Goal: Task Accomplishment & Management: Complete application form

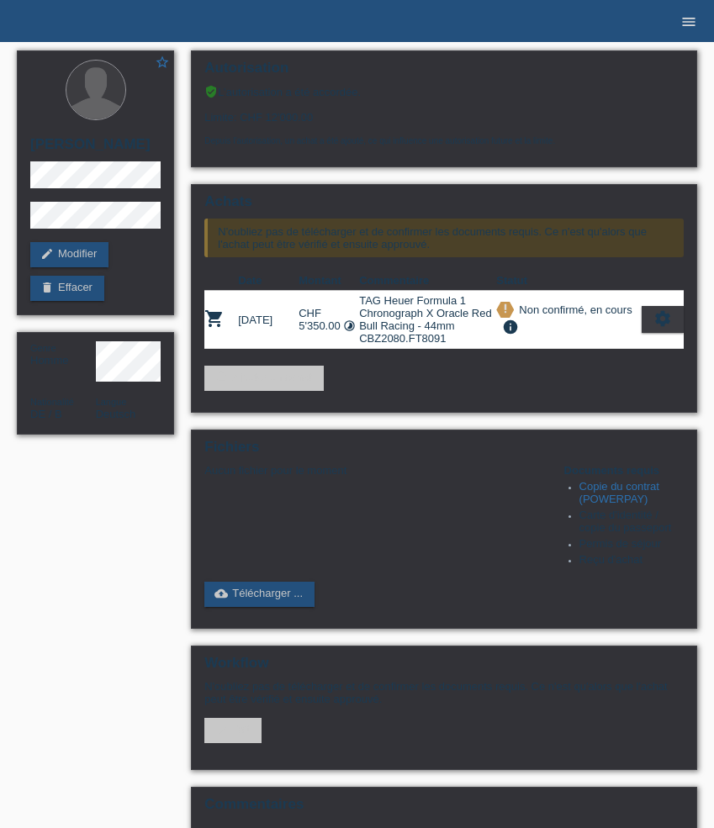
click at [680, 24] on icon "menu" at bounding box center [688, 21] width 17 height 17
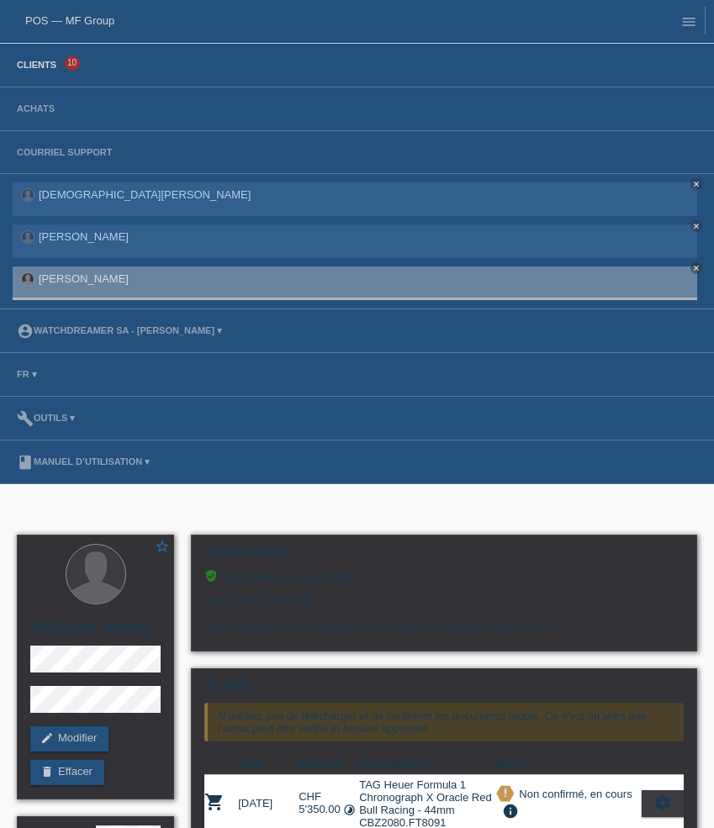
click at [24, 65] on link "Clients" at bounding box center [36, 65] width 56 height 10
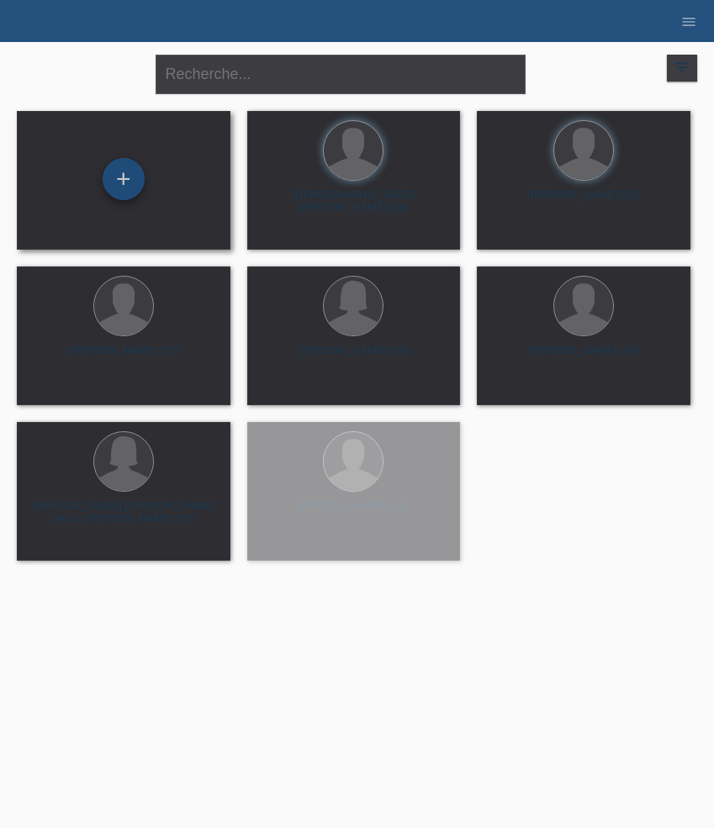
click at [121, 179] on div "+" at bounding box center [124, 179] width 42 height 42
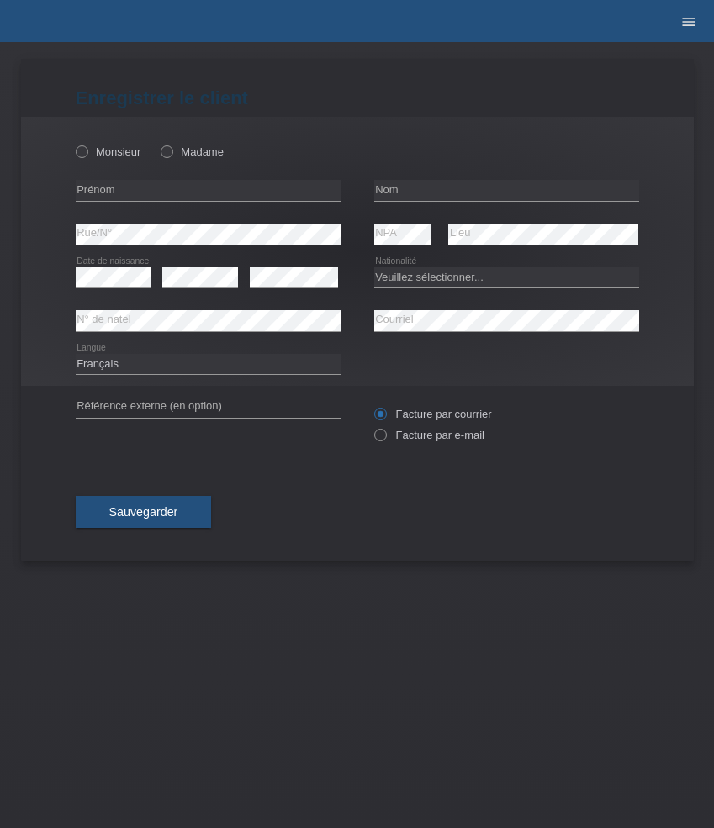
click at [684, 21] on icon "menu" at bounding box center [688, 21] width 17 height 17
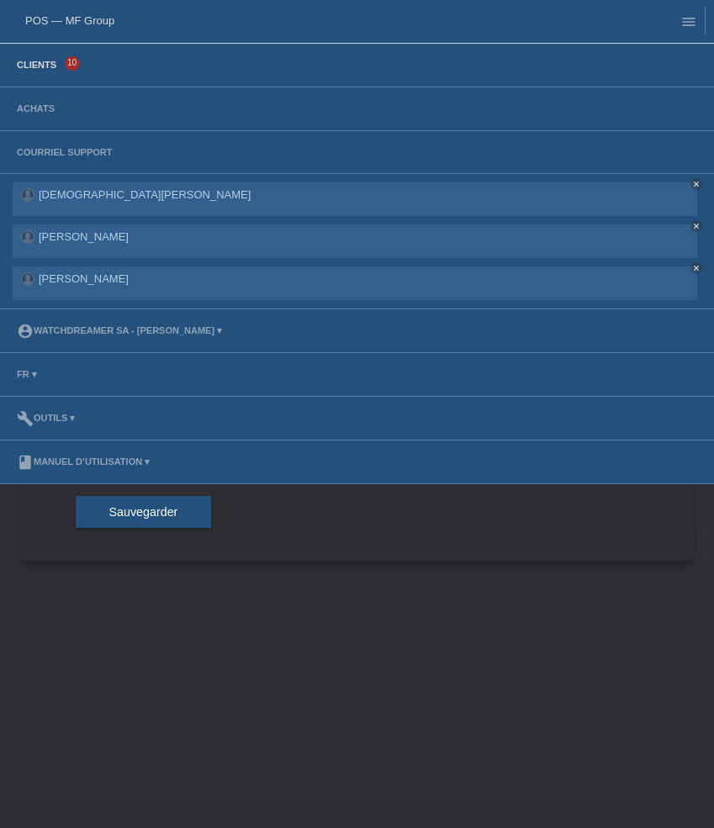
click at [52, 61] on link "Clients" at bounding box center [36, 65] width 56 height 10
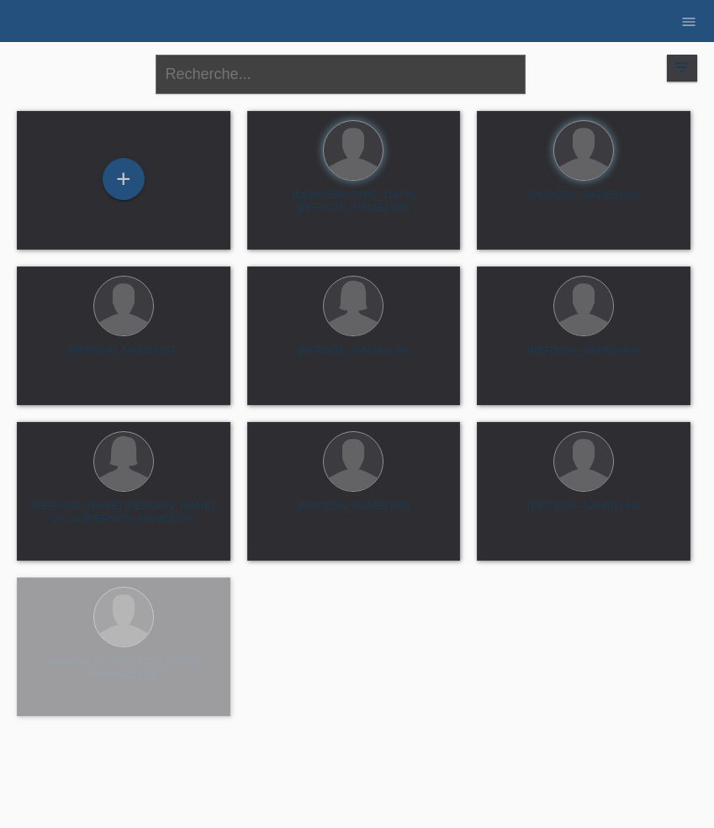
click at [243, 69] on input "text" at bounding box center [341, 75] width 370 height 40
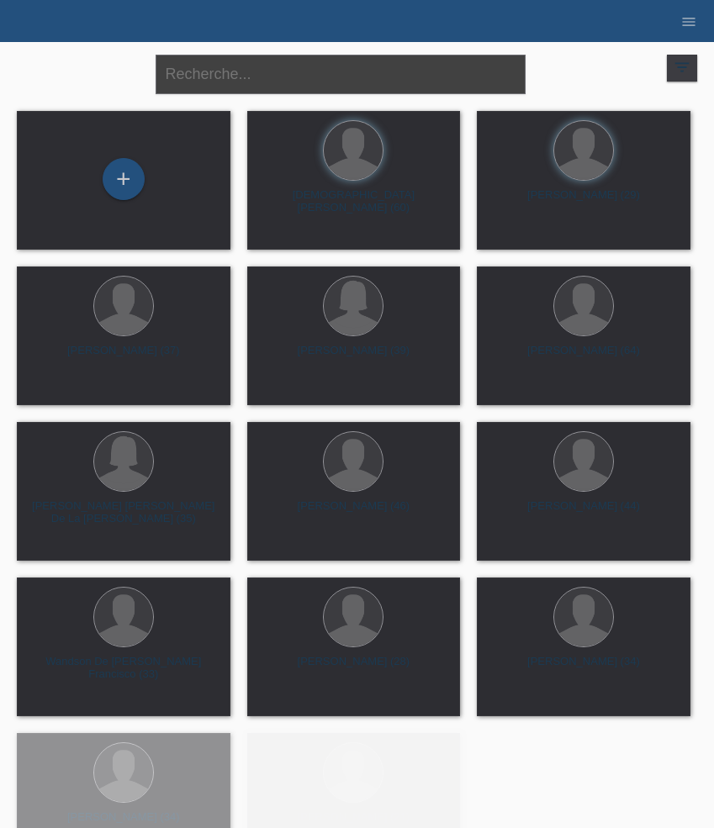
paste input "Camponovo"
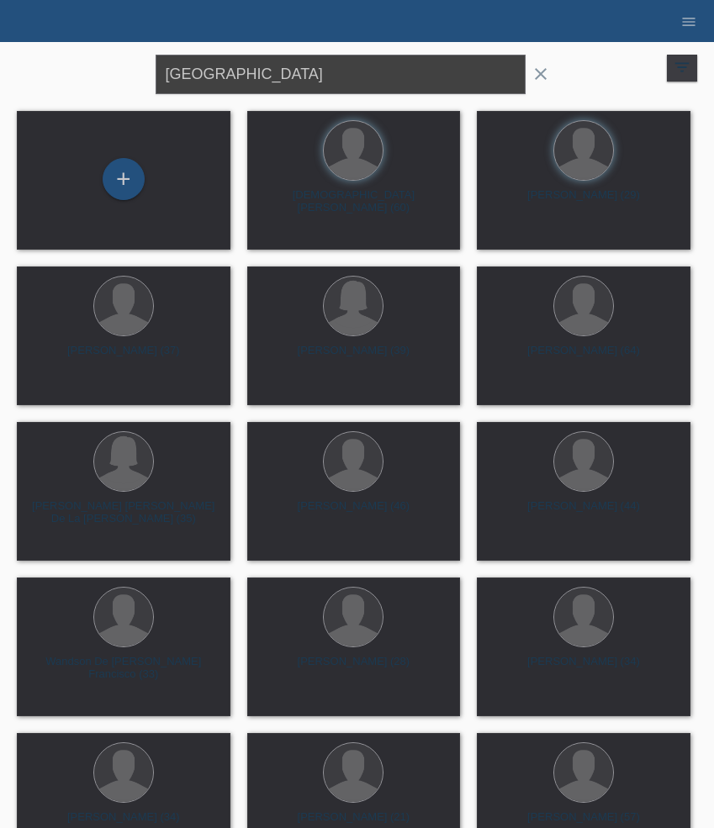
type input "[GEOGRAPHIC_DATA]"
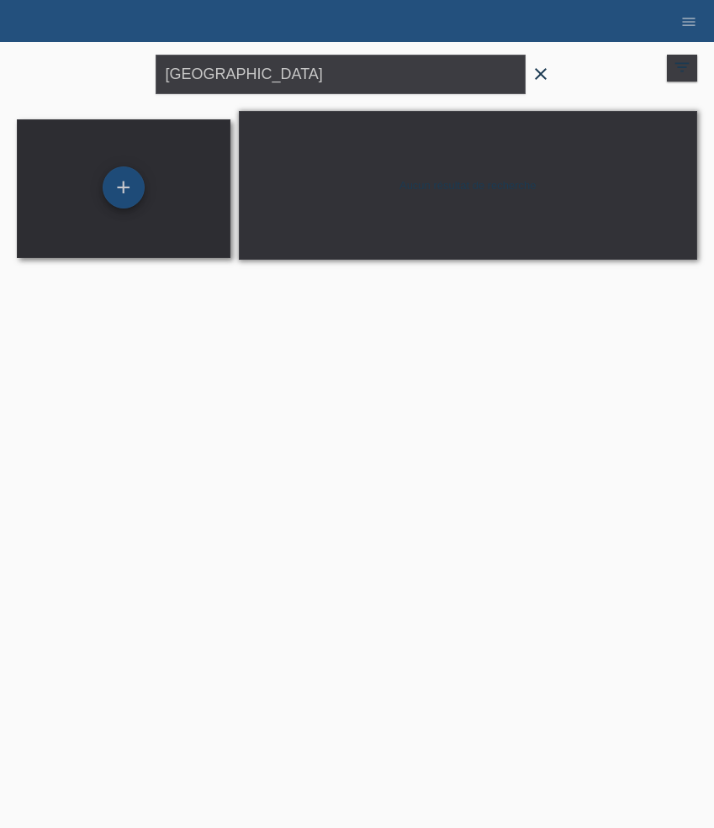
click at [116, 190] on div "+" at bounding box center [124, 187] width 42 height 42
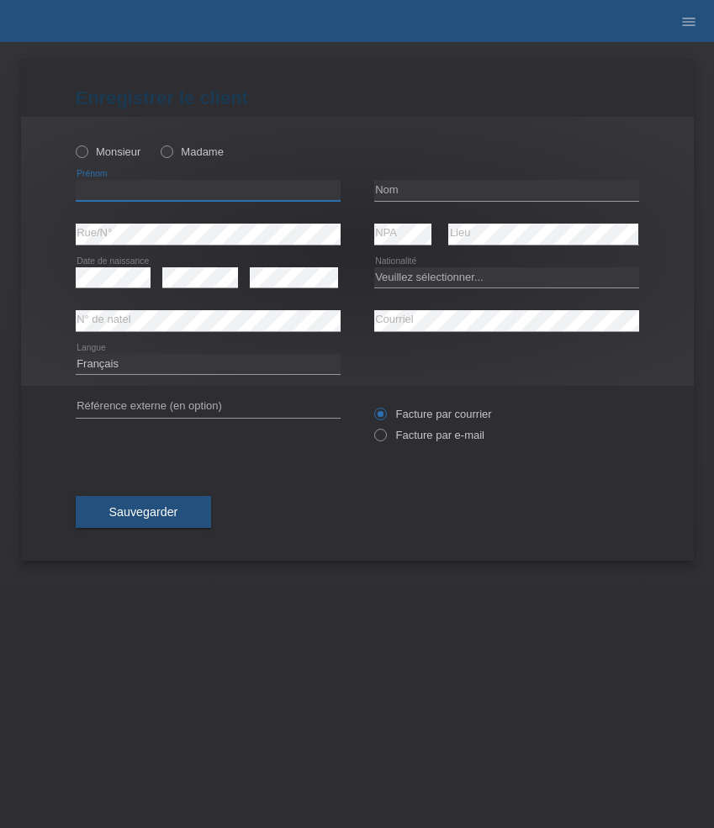
click at [130, 193] on input "text" at bounding box center [208, 190] width 265 height 21
paste input "[PERSON_NAME]"
type input "[PERSON_NAME]"
click at [109, 145] on label "Monsieur" at bounding box center [109, 151] width 66 height 13
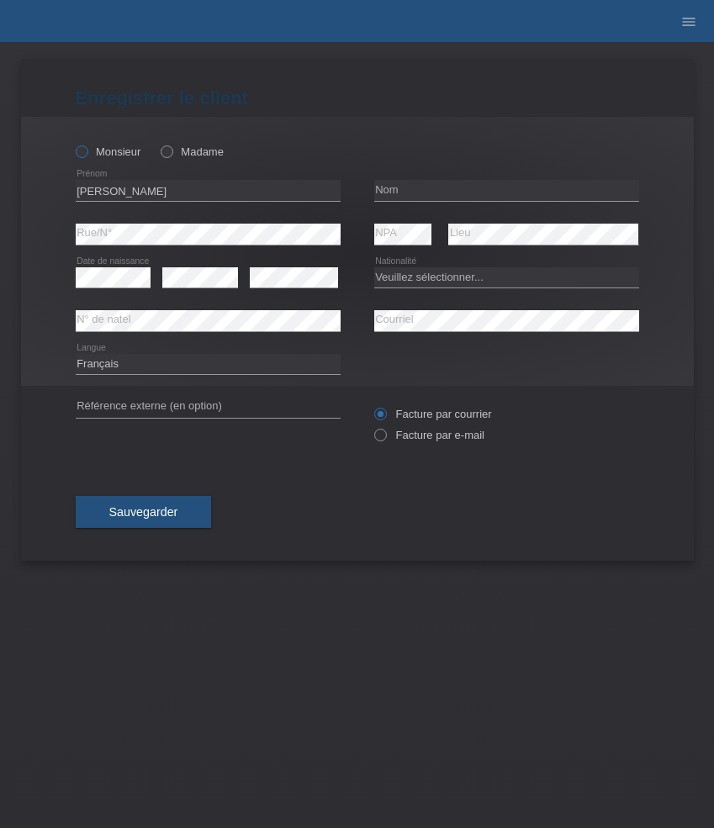
click at [87, 145] on input "Monsieur" at bounding box center [81, 150] width 11 height 11
radio input "true"
click at [413, 196] on input "text" at bounding box center [506, 190] width 265 height 21
paste input "Camponovo"
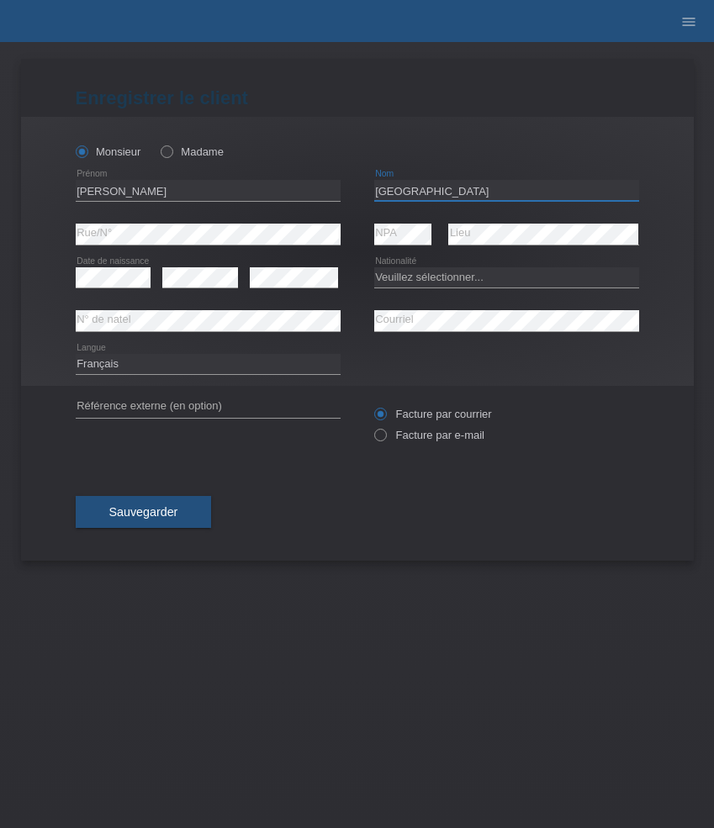
type input "Camponovo"
click at [412, 271] on select "Veuillez sélectionner... Suisse Allemagne Autriche Liechtenstein ------------ A…" at bounding box center [506, 277] width 265 height 20
select select "CH"
click at [374, 267] on select "Veuillez sélectionner... Suisse Allemagne Autriche Liechtenstein ------------ A…" at bounding box center [506, 277] width 265 height 20
click at [412, 432] on label "Facture par e-mail" at bounding box center [429, 435] width 110 height 13
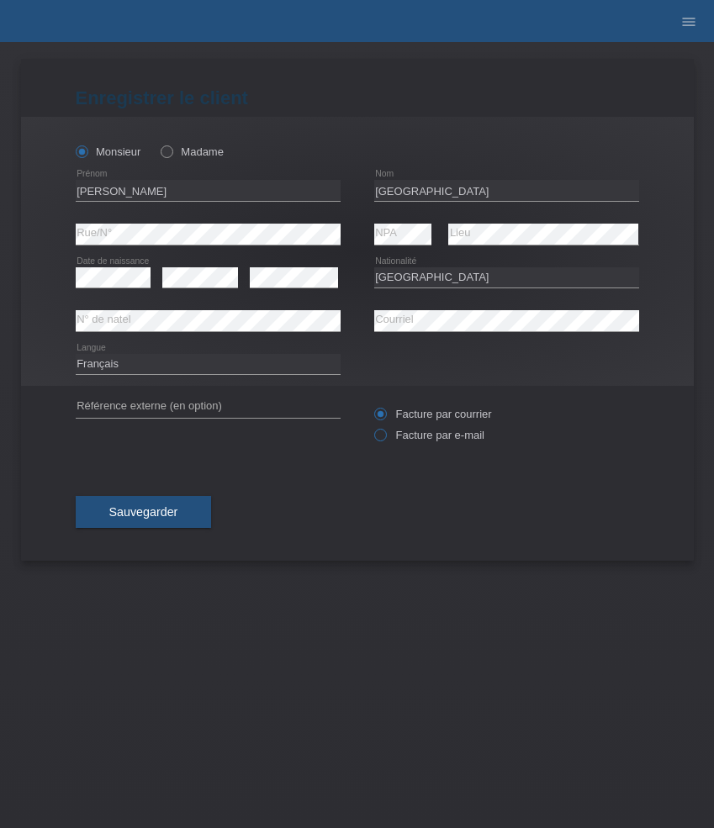
click at [385, 432] on input "Facture par e-mail" at bounding box center [379, 439] width 11 height 21
radio input "true"
click at [166, 513] on span "Sauvegarder" at bounding box center [143, 511] width 69 height 13
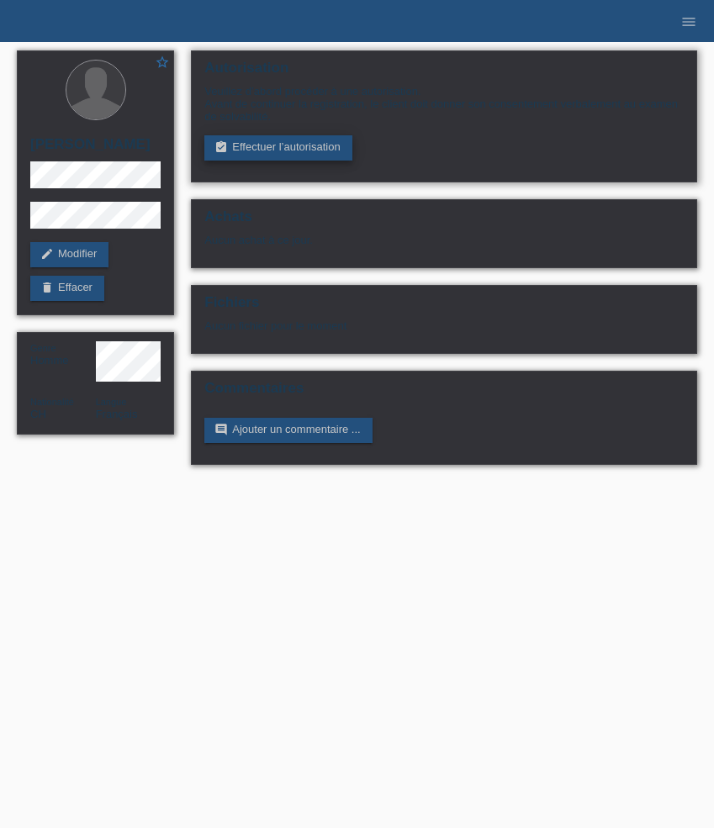
click at [272, 153] on link "assignment_turned_in Effectuer l’autorisation" at bounding box center [277, 147] width 147 height 25
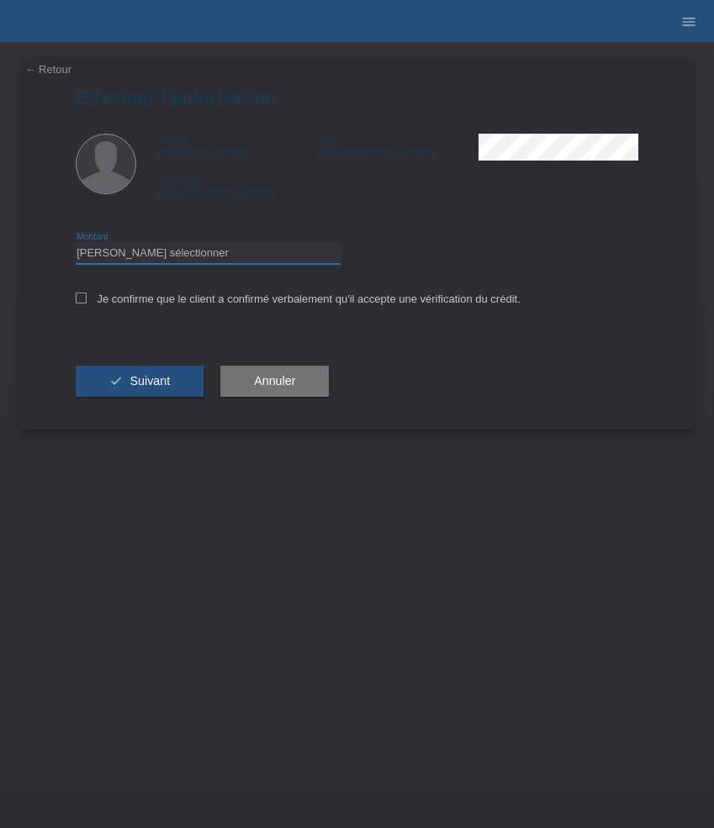
click at [254, 260] on select "Veuillez sélectionner CHF 1.00 - CHF 499.00 CHF 500.00 - CHF 1'999.00 CHF 2'000…" at bounding box center [208, 253] width 265 height 20
select select "3"
click at [76, 245] on select "Veuillez sélectionner CHF 1.00 - CHF 499.00 CHF 500.00 - CHF 1'999.00 CHF 2'000…" at bounding box center [208, 253] width 265 height 20
click at [235, 300] on label "Je confirme que le client a confirmé verbalement qu'il accepte une vérification…" at bounding box center [298, 299] width 445 height 13
click at [87, 300] on input "Je confirme que le client a confirmé verbalement qu'il accepte une vérification…" at bounding box center [81, 298] width 11 height 11
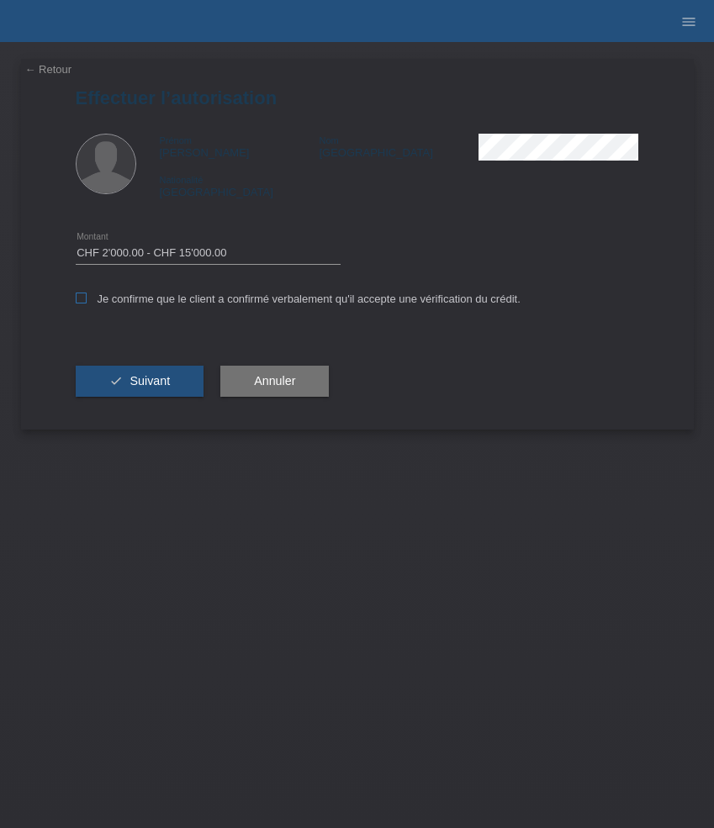
checkbox input "true"
click at [145, 380] on span "Suivant" at bounding box center [149, 380] width 40 height 13
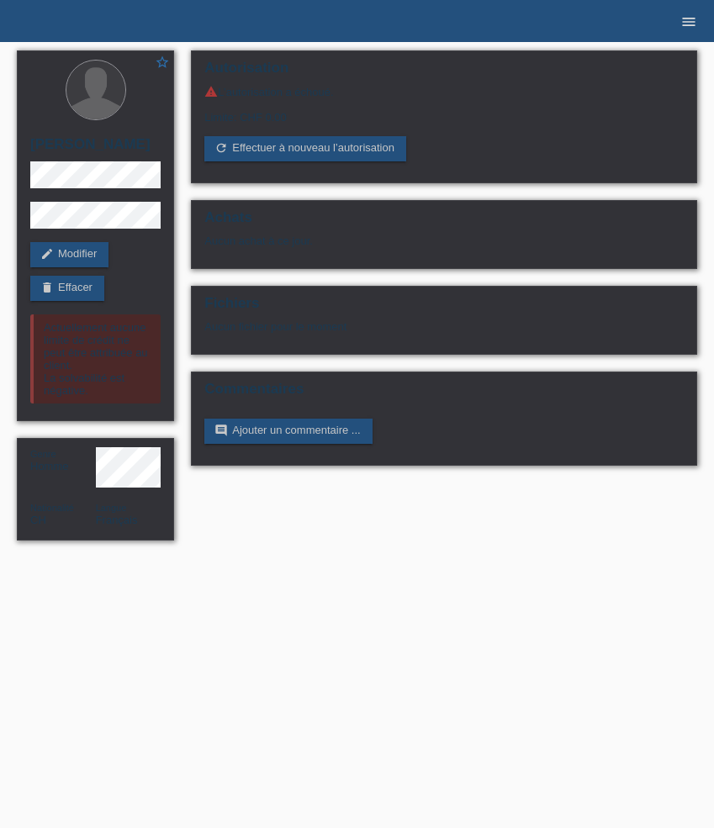
click at [693, 27] on icon "menu" at bounding box center [688, 21] width 17 height 17
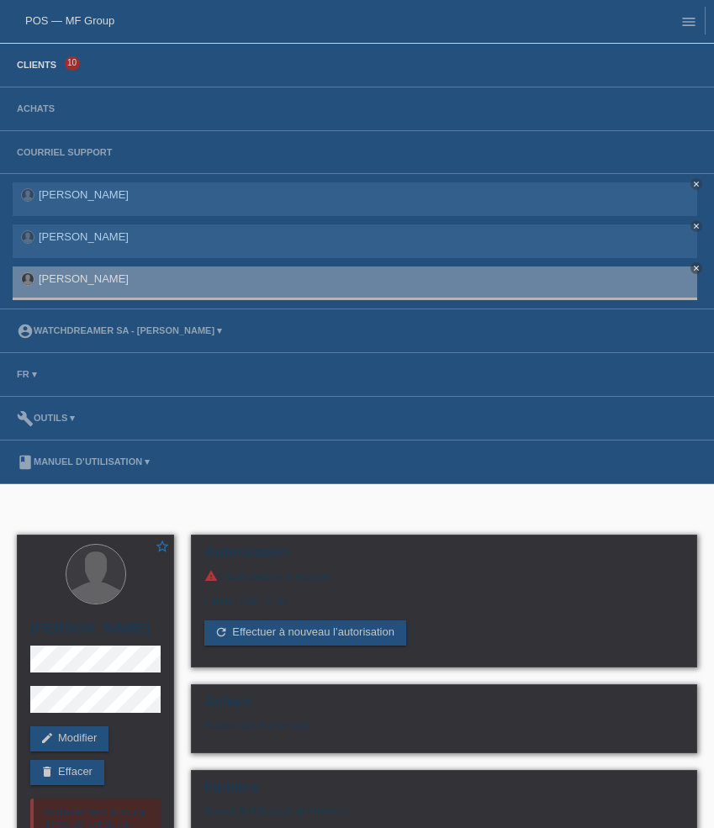
click at [37, 61] on link "Clients" at bounding box center [36, 65] width 56 height 10
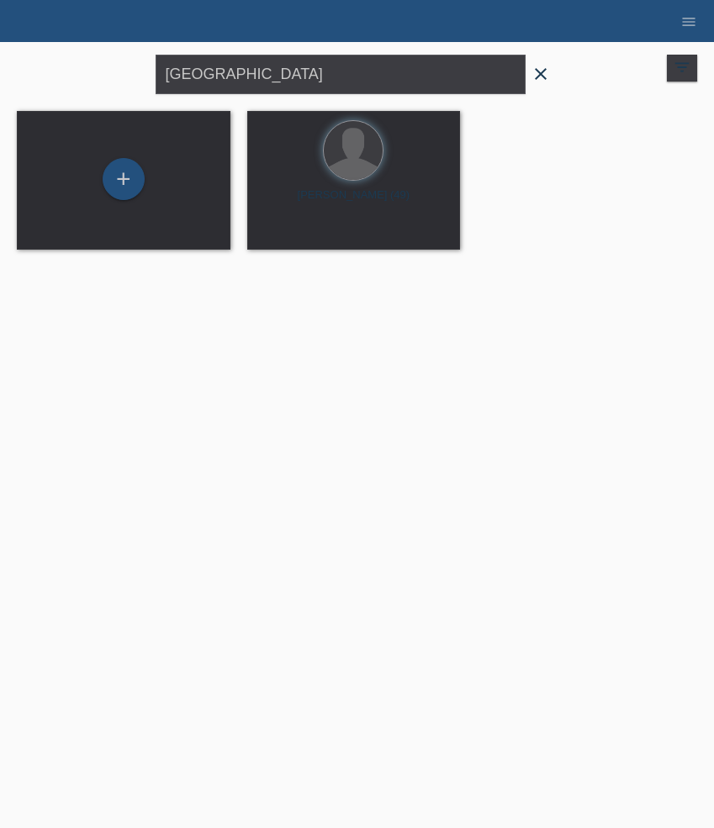
click at [539, 71] on icon "close" at bounding box center [540, 74] width 20 height 20
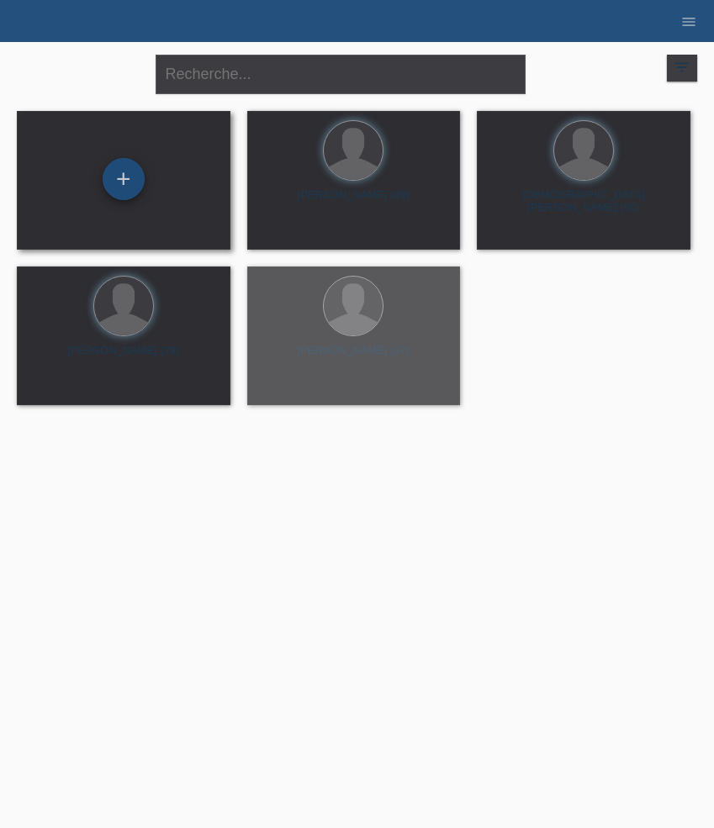
click at [128, 187] on div "+" at bounding box center [124, 179] width 42 height 42
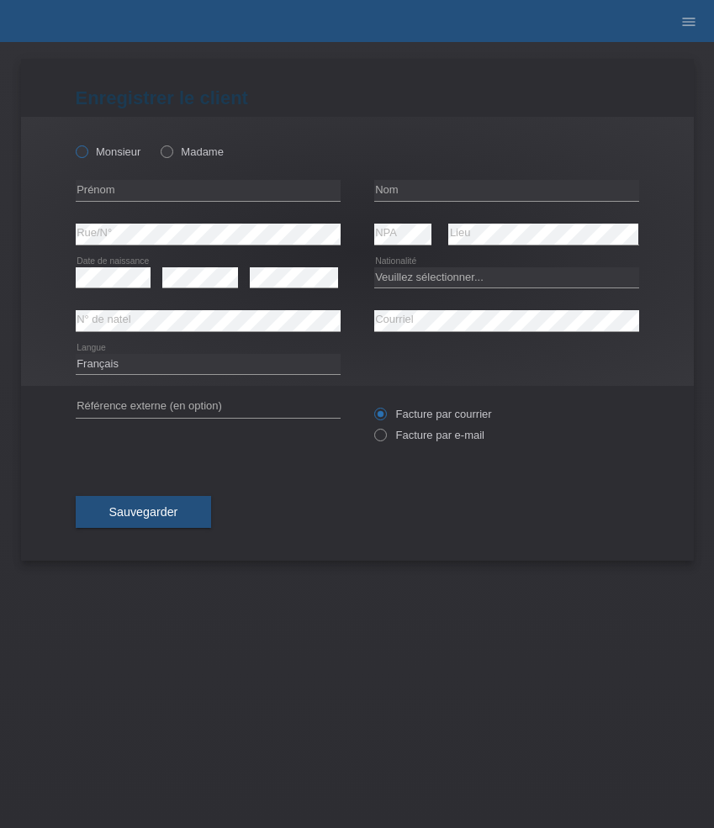
click at [96, 148] on label "Monsieur" at bounding box center [109, 151] width 66 height 13
click at [87, 148] on input "Monsieur" at bounding box center [81, 150] width 11 height 11
radio input "true"
click at [176, 187] on input "text" at bounding box center [208, 190] width 265 height 21
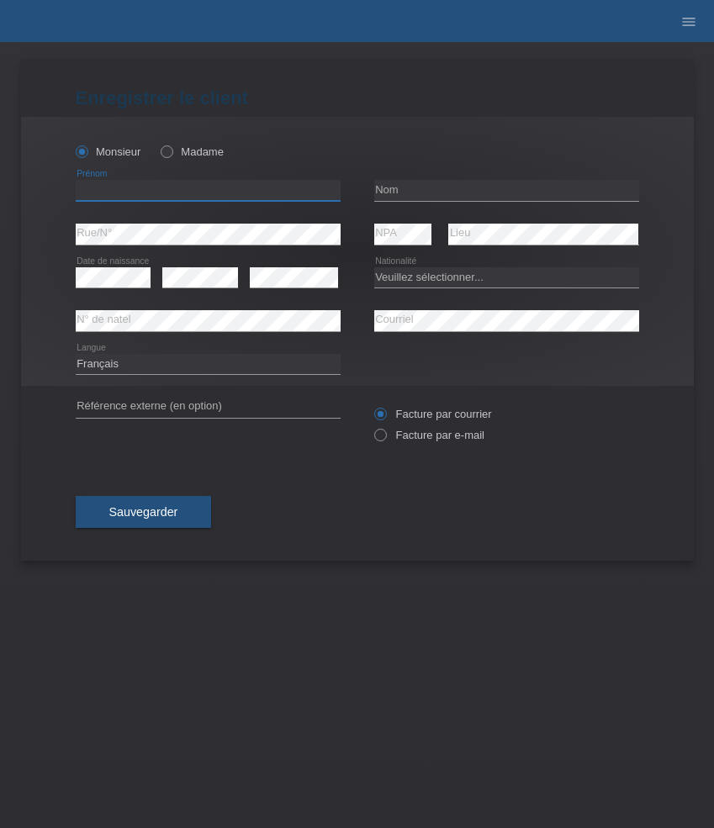
paste input "[PERSON_NAME]"
type input "[PERSON_NAME]"
click at [461, 193] on input "text" at bounding box center [506, 190] width 265 height 21
paste input "[PERSON_NAME]"
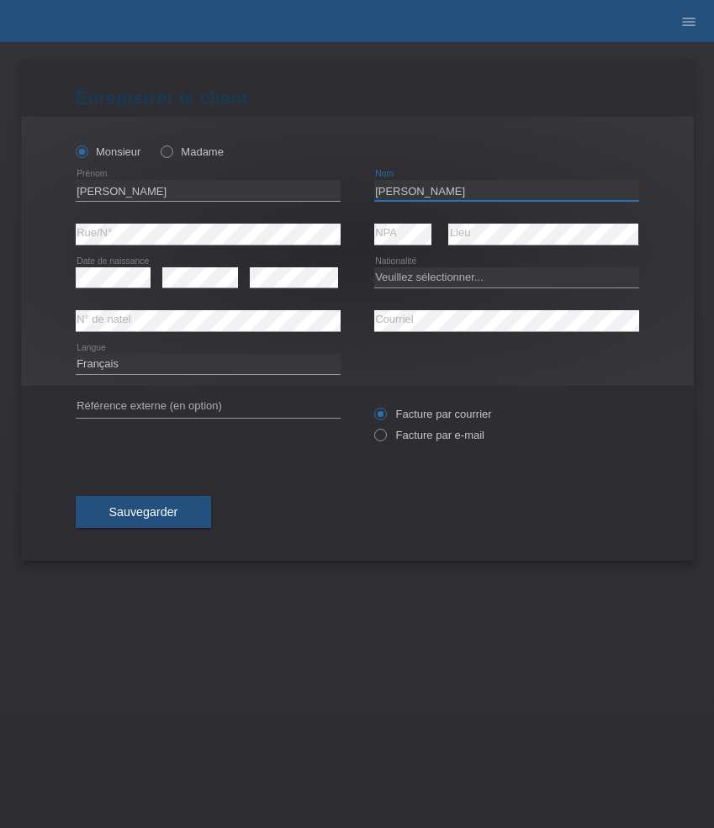
type input "[PERSON_NAME]"
click at [420, 276] on select "Veuillez sélectionner... Suisse Allemagne Autriche Liechtenstein ------------ A…" at bounding box center [506, 277] width 265 height 20
select select "PT"
click at [374, 267] on select "Veuillez sélectionner... Suisse Allemagne Autriche Liechtenstein ------------ A…" at bounding box center [506, 277] width 265 height 20
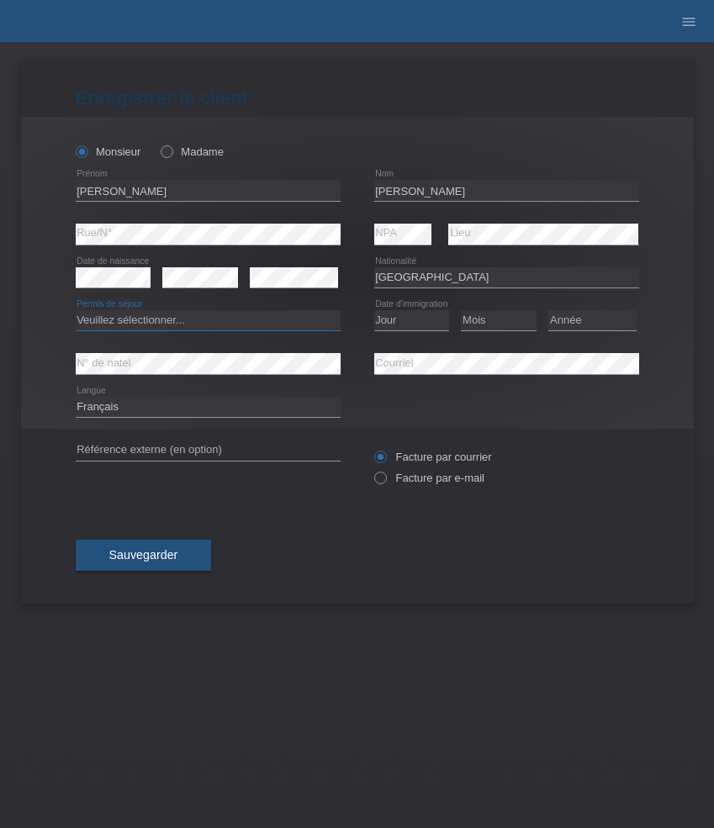
click at [190, 318] on select "Veuillez sélectionner... C B B - Statut de réfugié Autre" at bounding box center [208, 320] width 265 height 20
select select "B"
click at [76, 311] on select "Veuillez sélectionner... C B B - Statut de réfugié Autre" at bounding box center [208, 320] width 265 height 20
click at [421, 327] on select "Jour 01 02 03 04 05 06 07 08 09 10 11" at bounding box center [412, 320] width 76 height 20
select select "26"
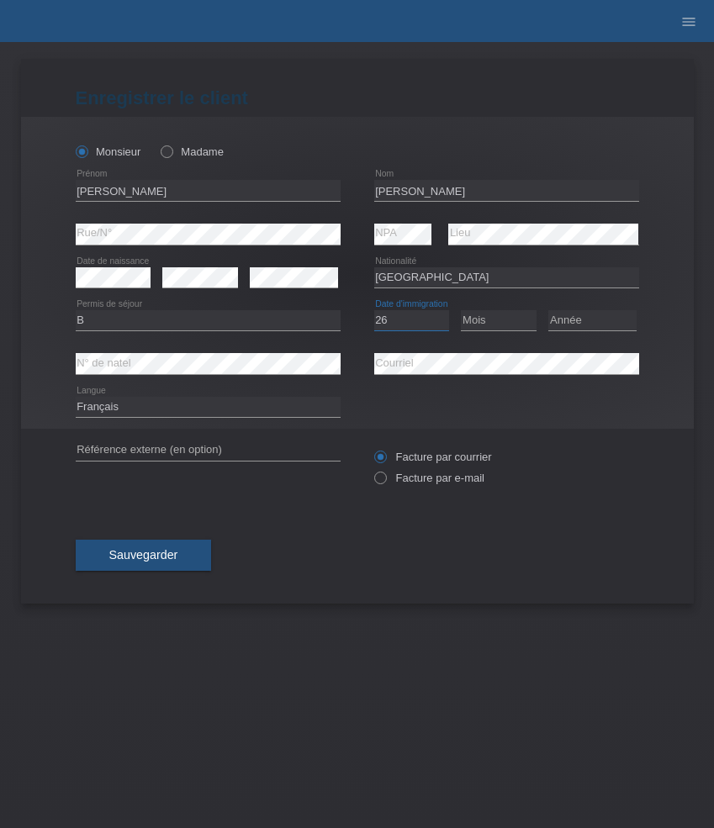
click at [374, 311] on select "Jour 01 02 03 04 05 06 07 08 09 10 11" at bounding box center [412, 320] width 76 height 20
click at [504, 335] on div "Mois 01 02 03 04 05 06 07 08 09 10 11 12 error" at bounding box center [499, 320] width 76 height 43
click at [504, 320] on select "Mois 01 02 03 04 05 06 07 08 09 10 11" at bounding box center [499, 320] width 76 height 20
select select "12"
click at [461, 311] on select "Mois 01 02 03 04 05 06 07 08 09 10 11" at bounding box center [499, 320] width 76 height 20
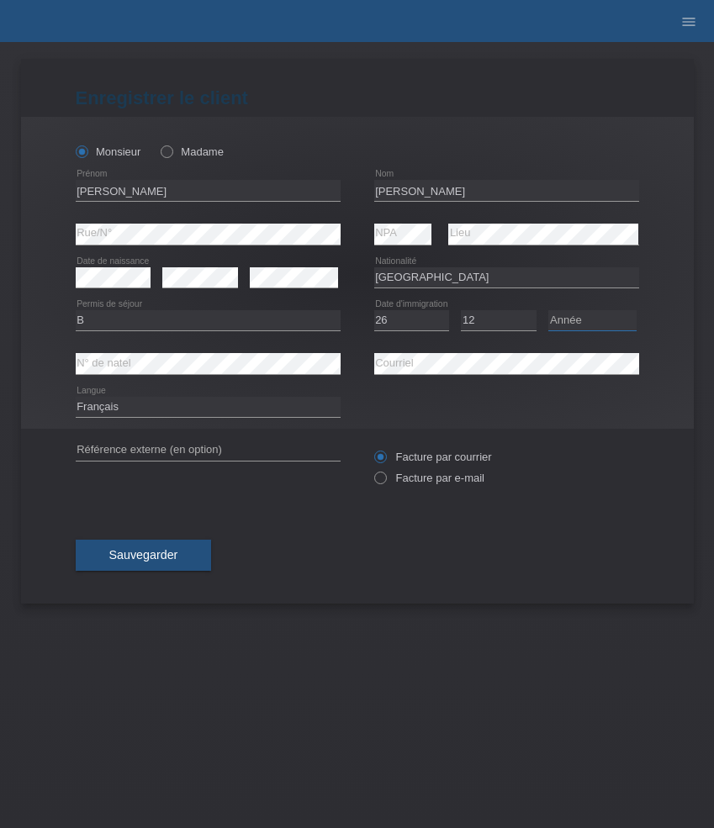
click at [594, 322] on select "Année 2025 2024 2023 2022 2021 2020 2019 2018 2017 2016 2015 2014 2013 2012 201…" at bounding box center [592, 320] width 88 height 20
select select "2021"
click at [548, 311] on select "Année 2025 2024 2023 2022 2021 2020 2019 2018 2017 2016 2015 2014 2013 2012 201…" at bounding box center [592, 320] width 88 height 20
click at [272, 404] on select "Deutsch Français Italiano English" at bounding box center [208, 407] width 265 height 20
select select "de"
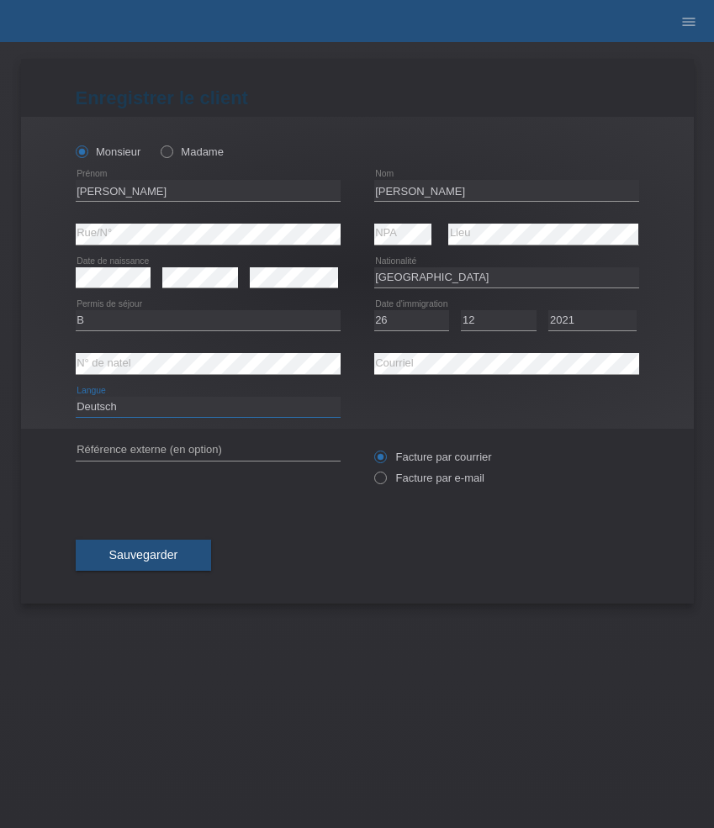
click at [76, 398] on select "Deutsch Français Italiano English" at bounding box center [208, 407] width 265 height 20
click at [422, 479] on label "Facture par e-mail" at bounding box center [429, 478] width 110 height 13
click at [385, 479] on input "Facture par e-mail" at bounding box center [379, 482] width 11 height 21
radio input "true"
click at [150, 553] on span "Sauvegarder" at bounding box center [143, 554] width 69 height 13
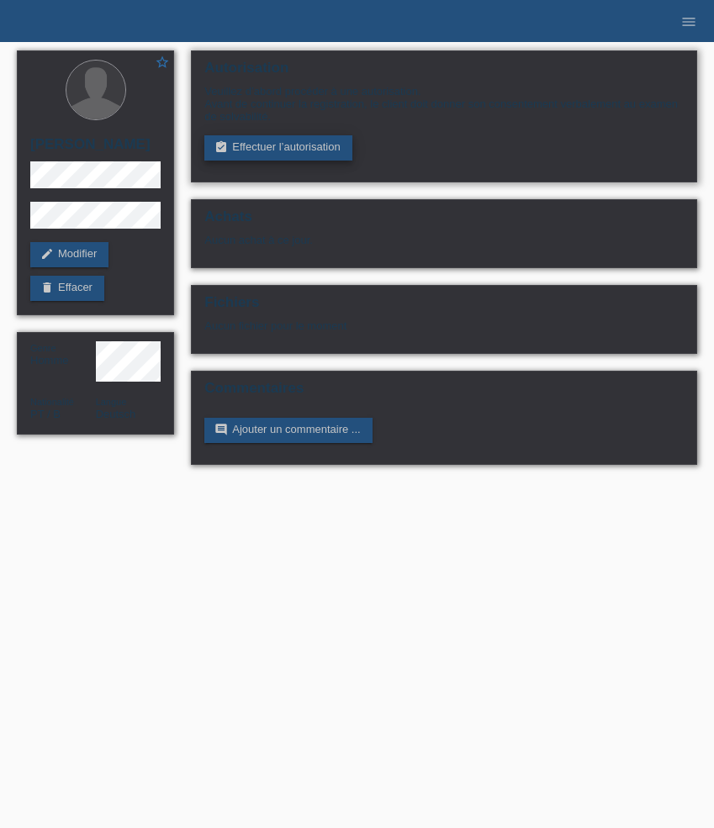
click at [249, 145] on link "assignment_turned_in Effectuer l’autorisation" at bounding box center [277, 147] width 147 height 25
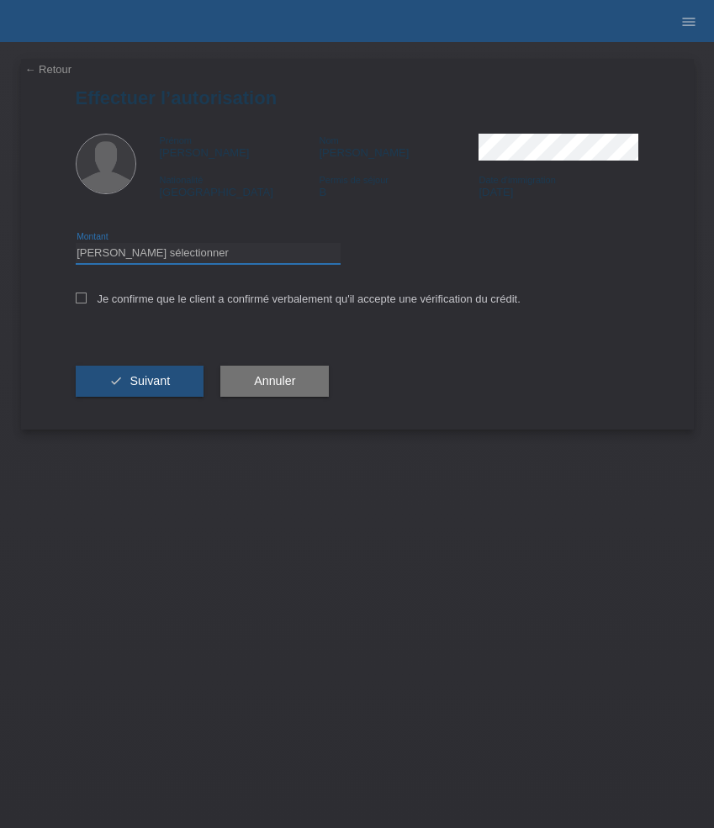
click at [261, 256] on select "Veuillez sélectionner CHF 1.00 - CHF 499.00 CHF 500.00 - CHF 1'999.00 CHF 2'000…" at bounding box center [208, 253] width 265 height 20
select select "3"
click at [76, 245] on select "Veuillez sélectionner CHF 1.00 - CHF 499.00 CHF 500.00 - CHF 1'999.00 CHF 2'000…" at bounding box center [208, 253] width 265 height 20
click at [237, 305] on label "Je confirme que le client a confirmé verbalement qu'il accepte une vérification…" at bounding box center [298, 299] width 445 height 13
click at [87, 303] on input "Je confirme que le client a confirmé verbalement qu'il accepte une vérification…" at bounding box center [81, 298] width 11 height 11
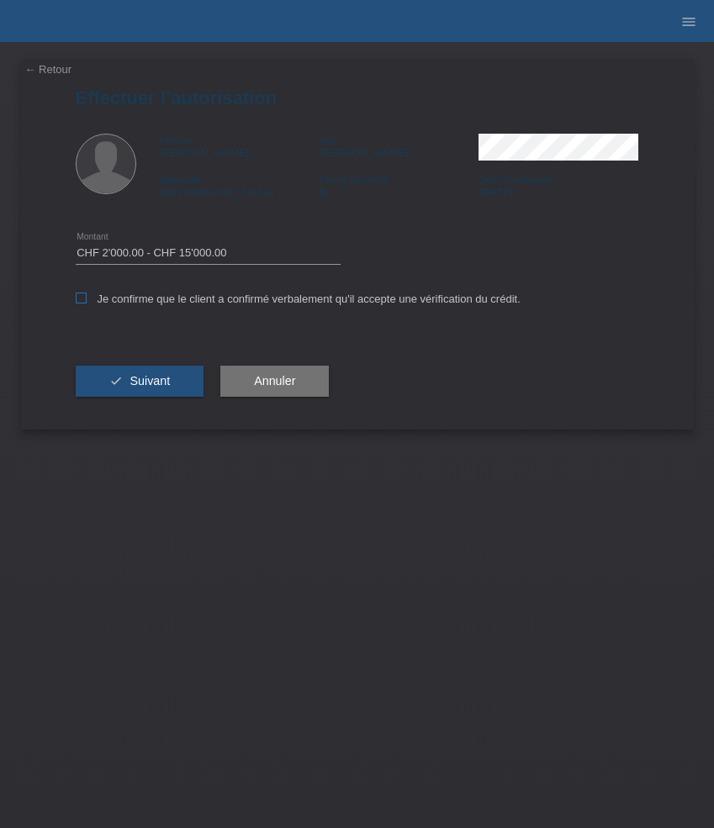
checkbox input "true"
click at [164, 380] on span "Suivant" at bounding box center [149, 380] width 40 height 13
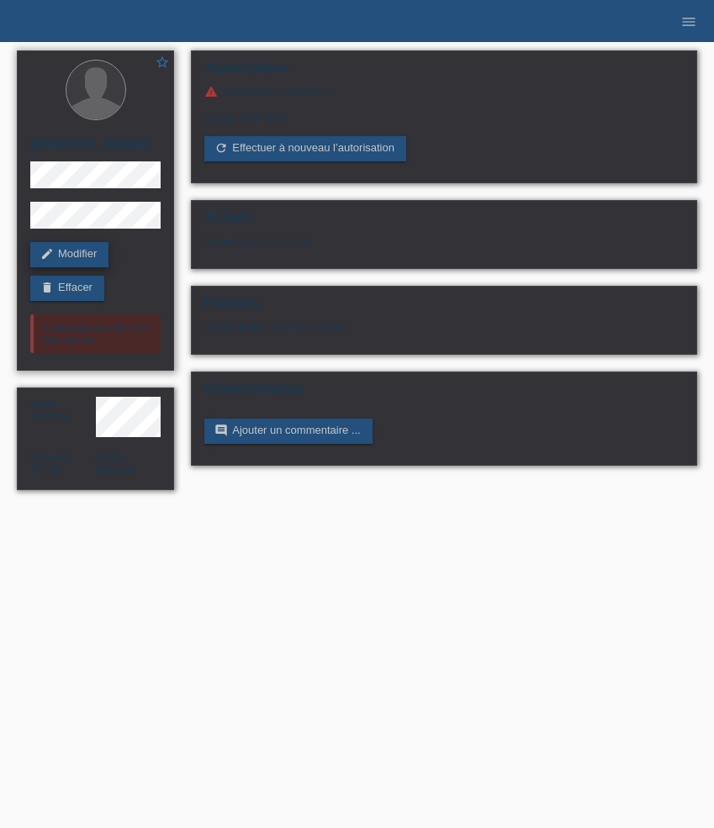
click at [80, 260] on link "edit Modifier" at bounding box center [69, 254] width 78 height 25
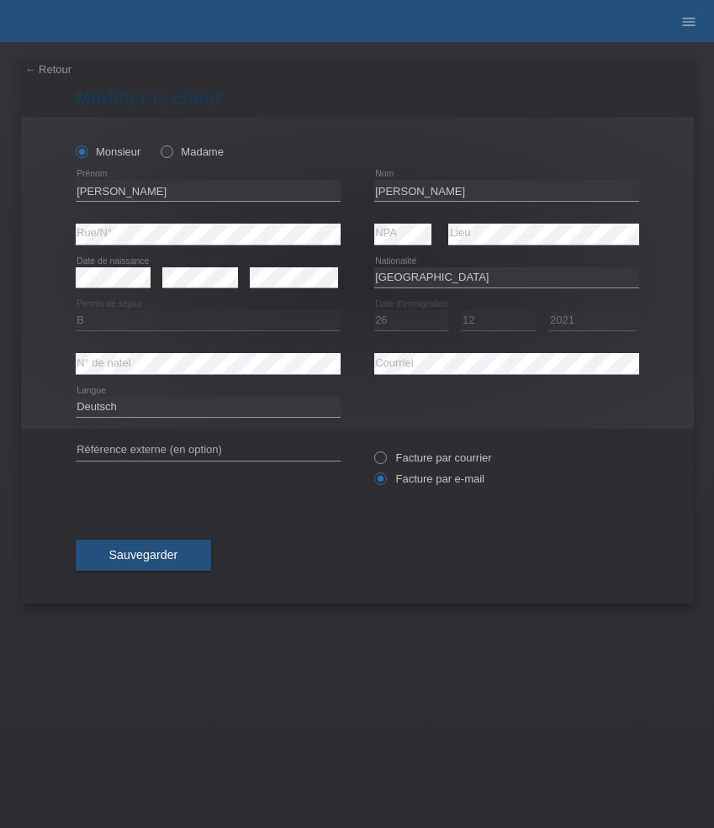
select select "PT"
select select "B"
select select "26"
select select "12"
select select "2021"
